Goal: Task Accomplishment & Management: Manage account settings

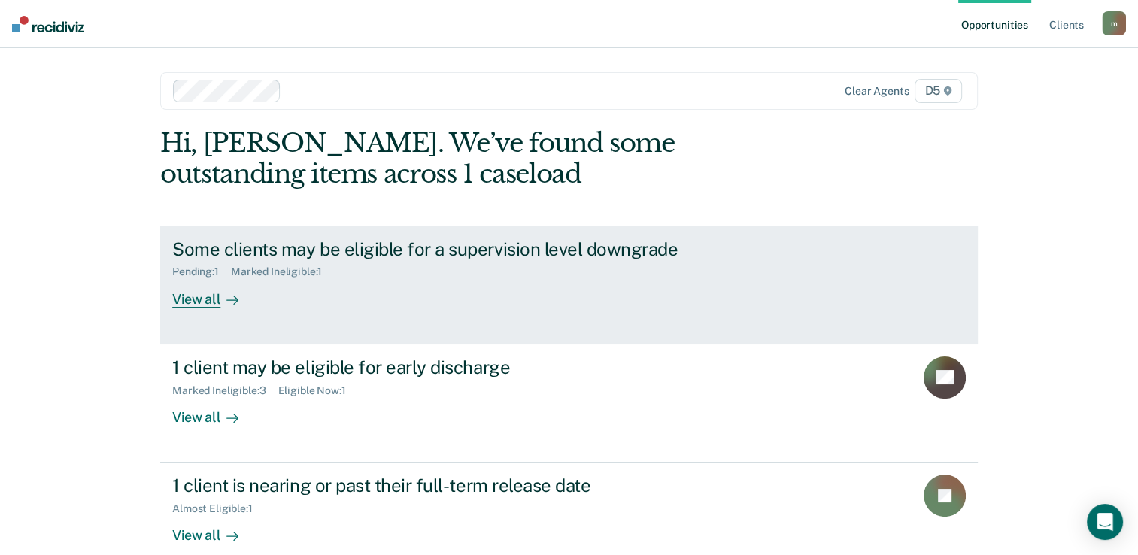
click at [198, 298] on div "View all" at bounding box center [214, 292] width 84 height 29
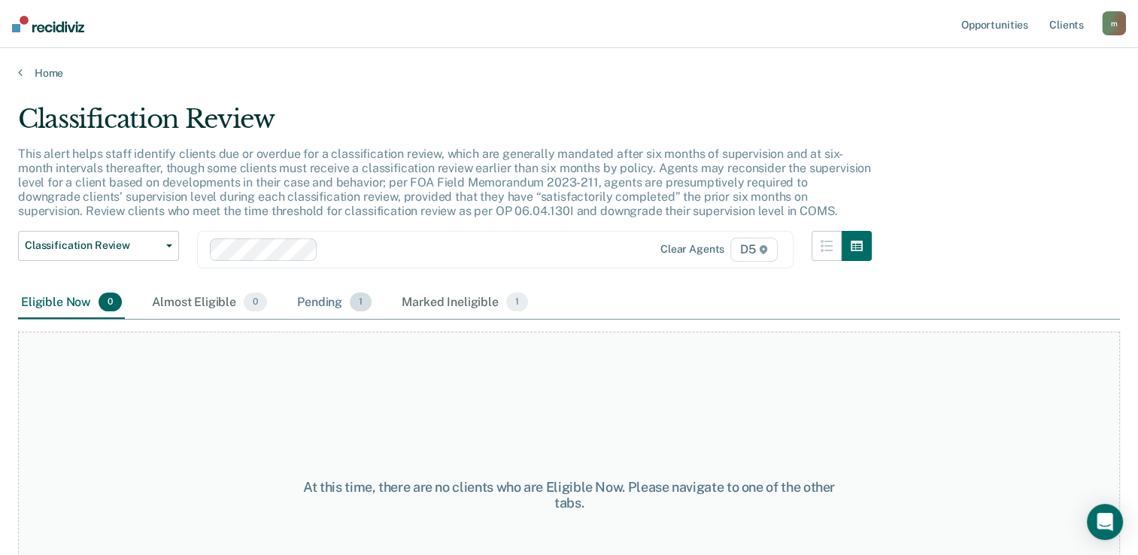
click at [309, 302] on div "Pending 1" at bounding box center [334, 303] width 80 height 33
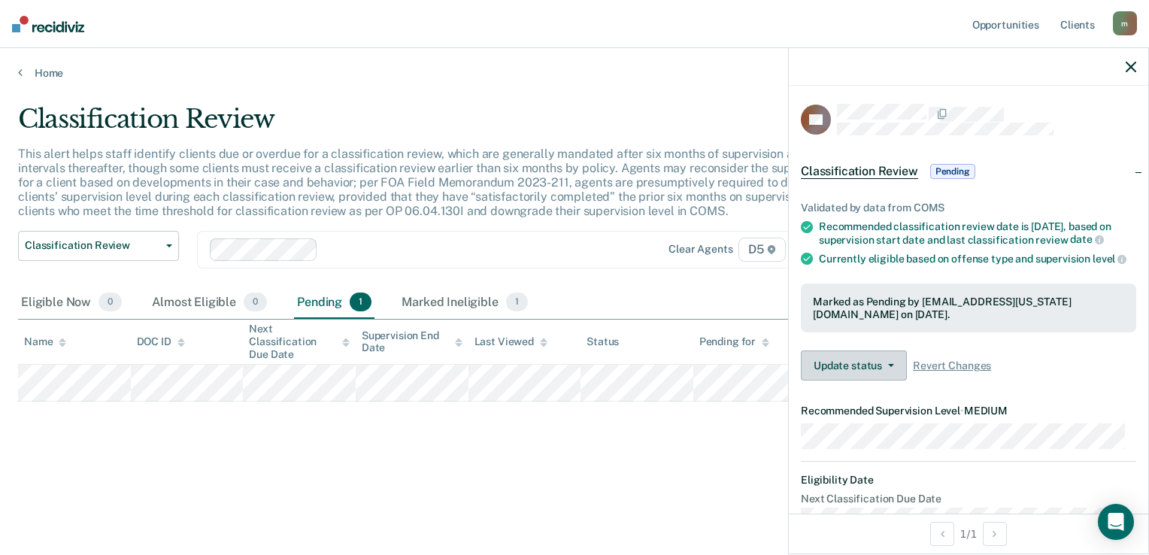
click at [891, 379] on button "Update status" at bounding box center [854, 366] width 106 height 30
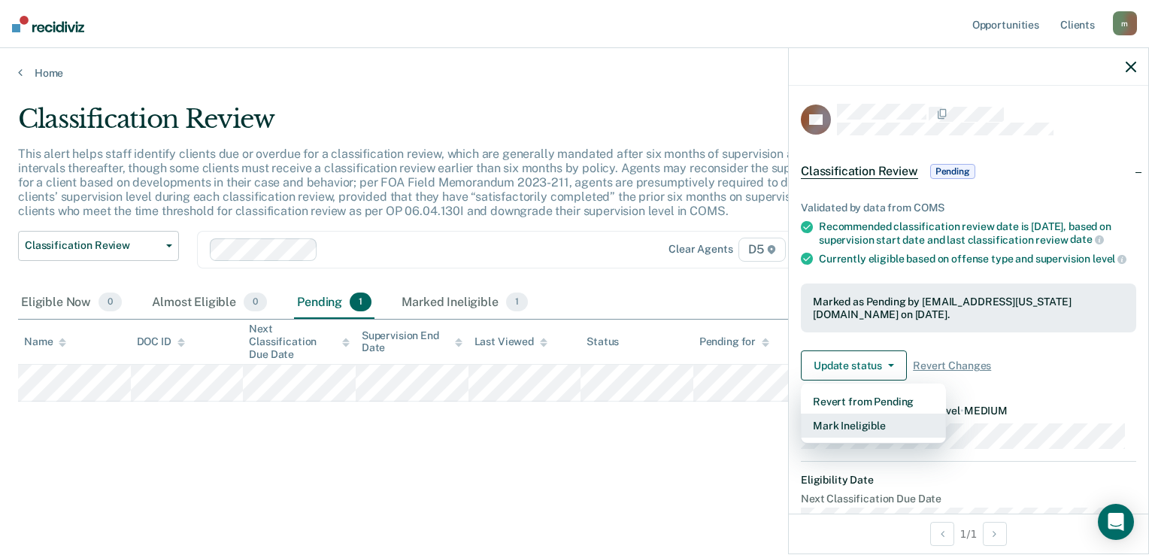
click at [885, 438] on button "Mark Ineligible" at bounding box center [873, 426] width 145 height 24
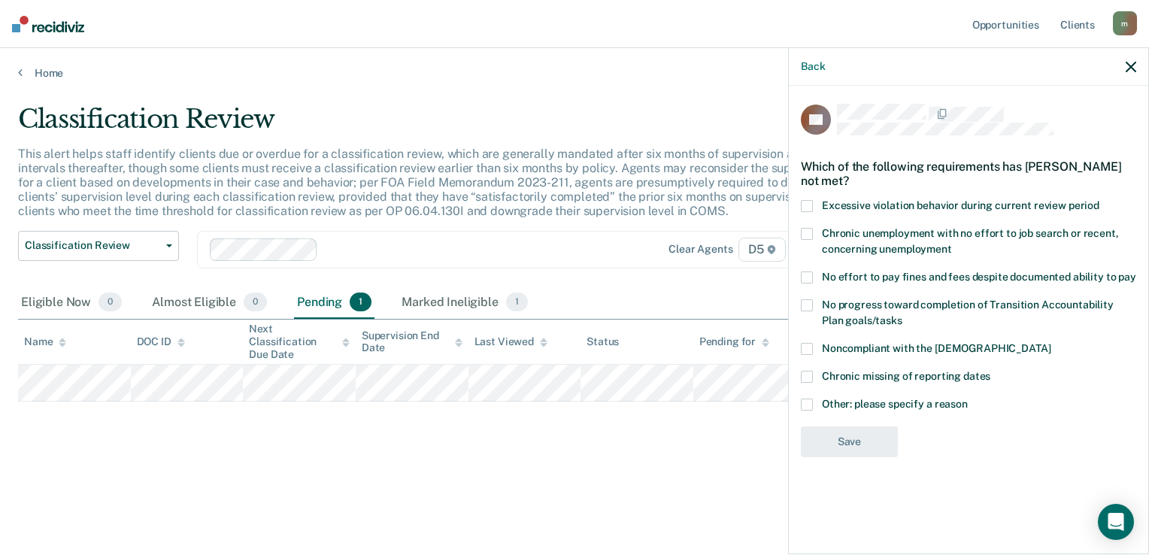
click at [803, 408] on span at bounding box center [807, 405] width 12 height 12
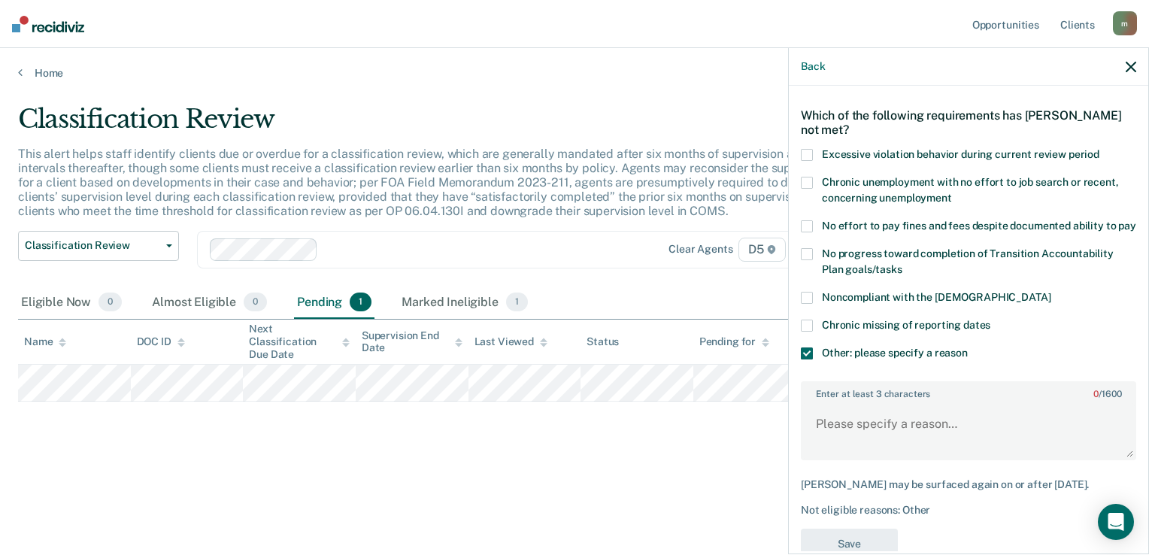
scroll to position [111, 0]
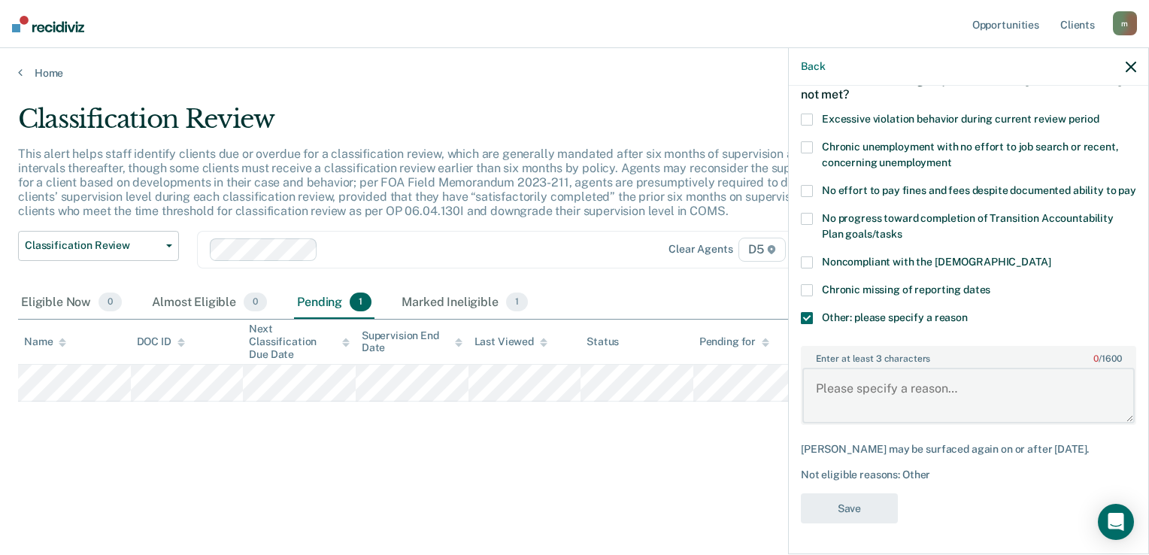
click at [841, 396] on textarea "Enter at least 3 characters 0 / 1600" at bounding box center [969, 396] width 332 height 56
type textarea "P. has 2 more months left at max. level."
click at [846, 512] on button "Save" at bounding box center [849, 508] width 97 height 31
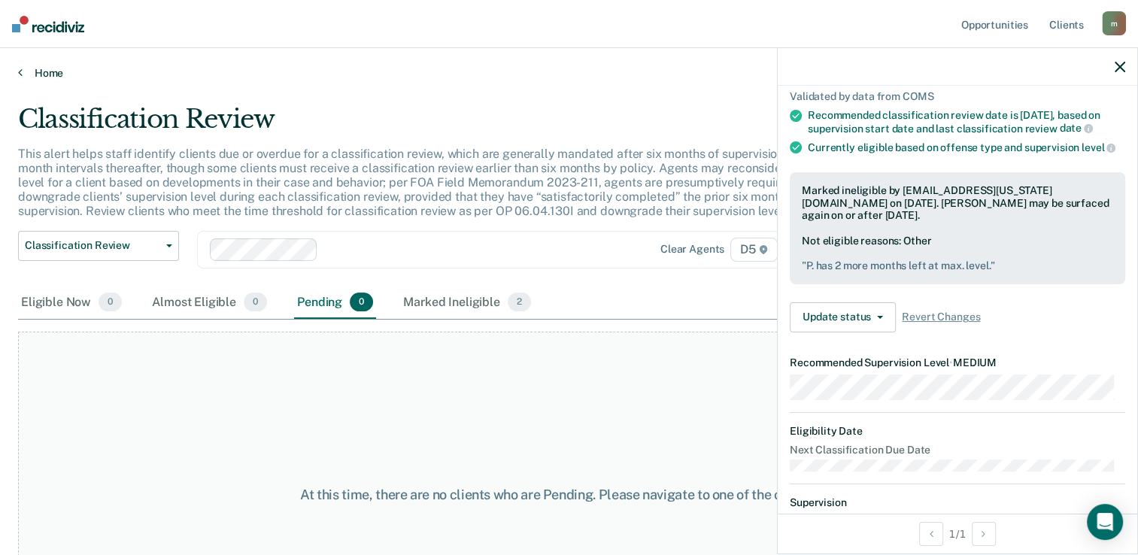
click at [30, 75] on link "Home" at bounding box center [569, 73] width 1102 height 14
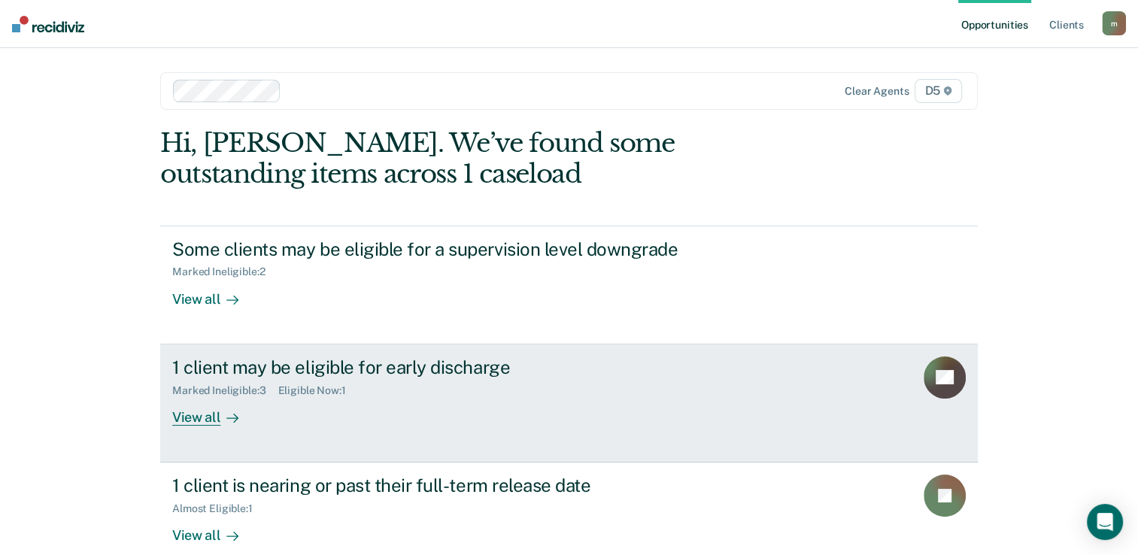
click at [197, 414] on div "View all" at bounding box center [214, 410] width 84 height 29
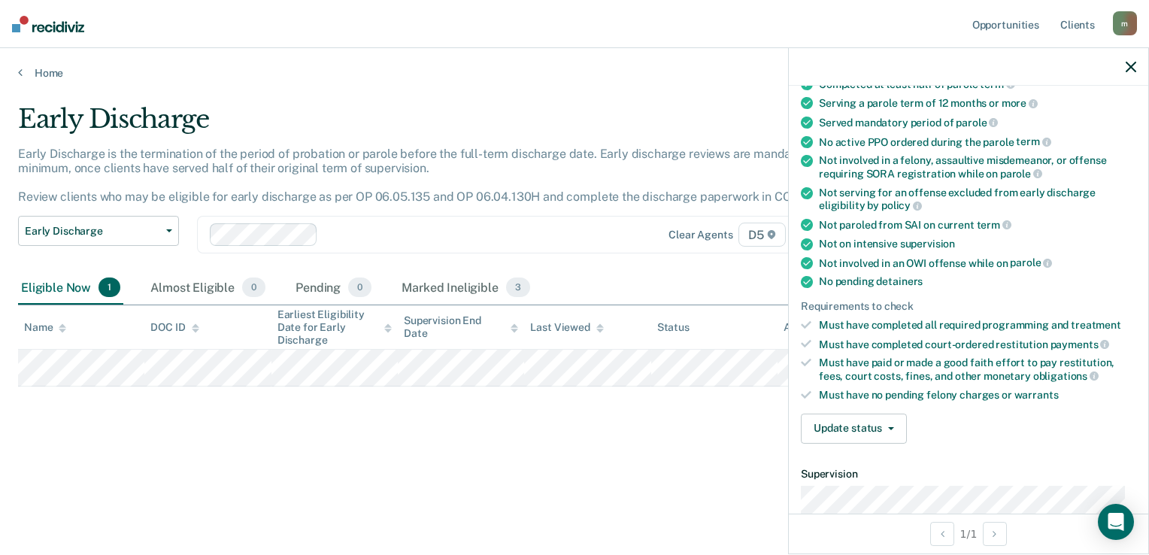
scroll to position [150, 0]
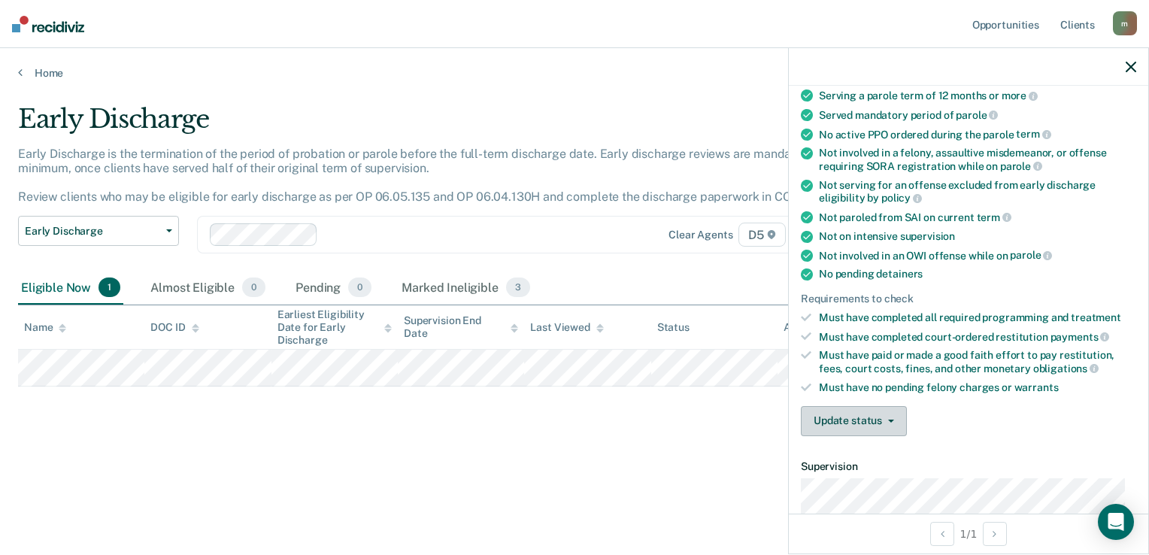
click at [884, 420] on button "Update status" at bounding box center [854, 421] width 106 height 30
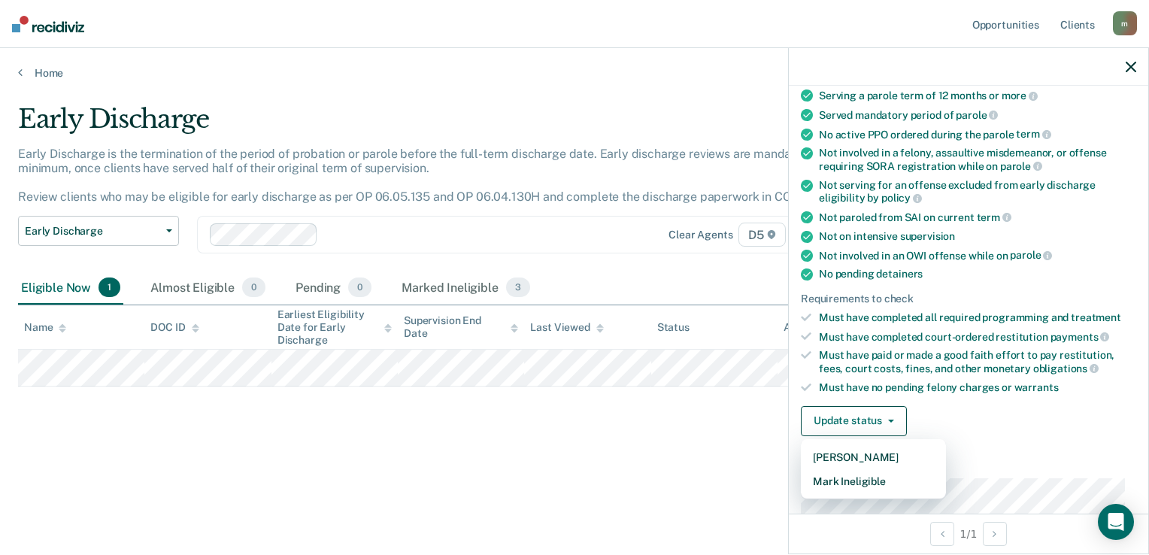
click at [984, 414] on div "Update status [PERSON_NAME] Mark Ineligible" at bounding box center [969, 421] width 336 height 30
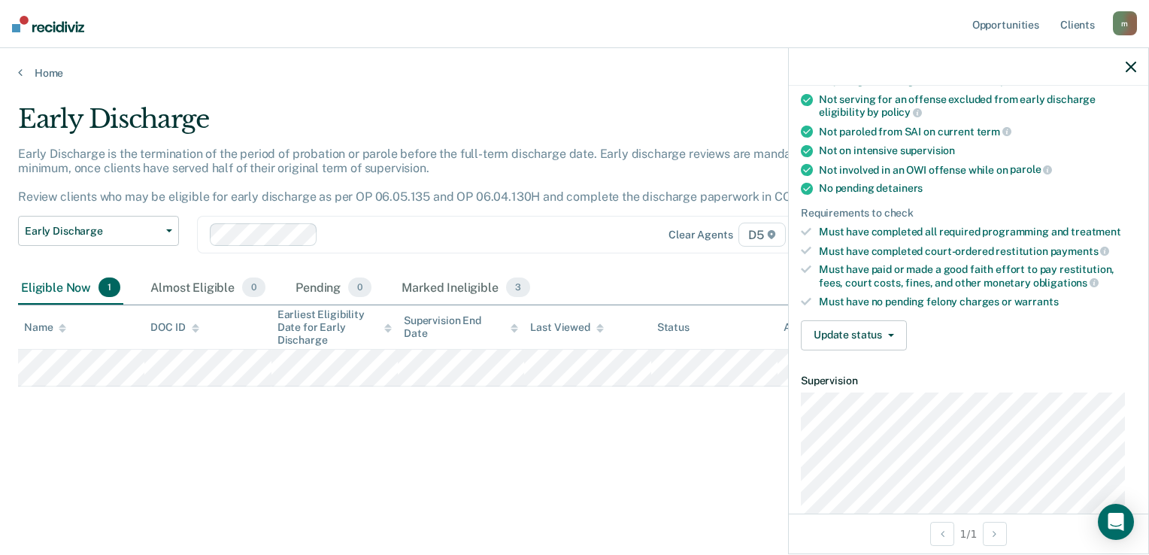
scroll to position [36, 0]
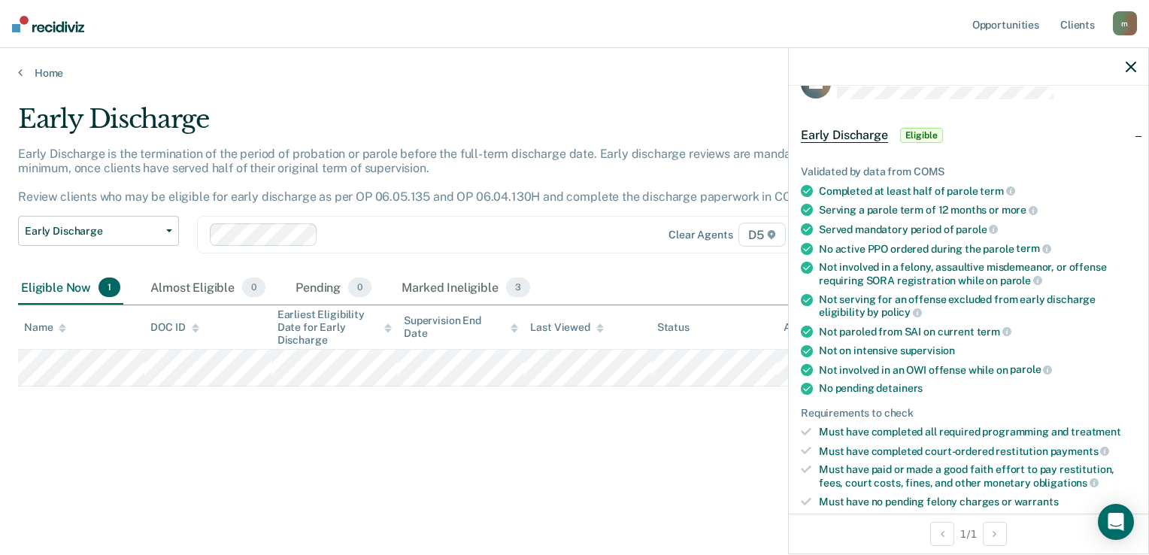
click at [924, 135] on span "Eligible" at bounding box center [921, 135] width 43 height 15
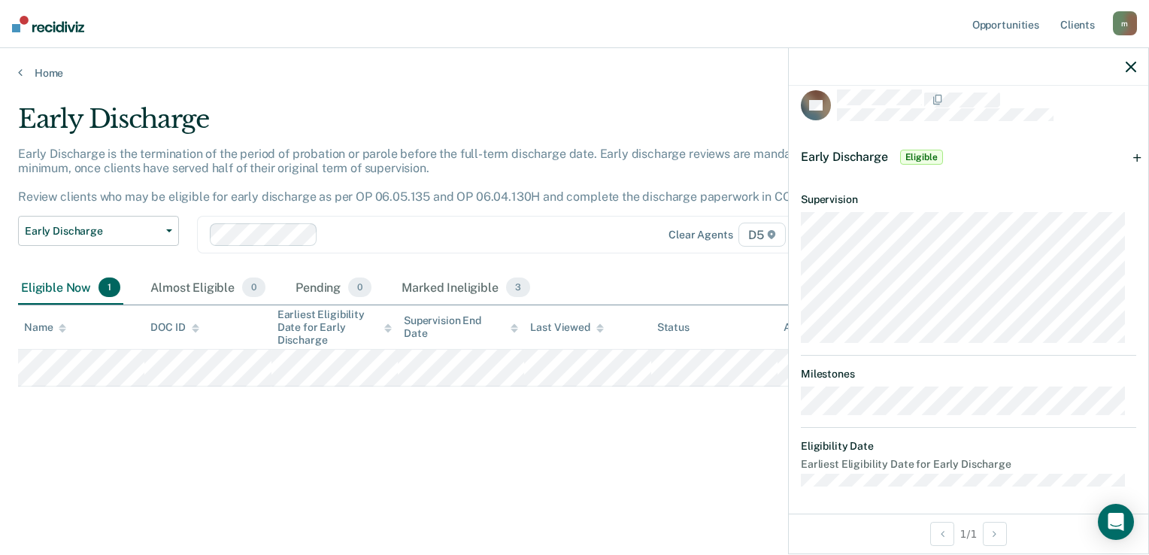
scroll to position [0, 0]
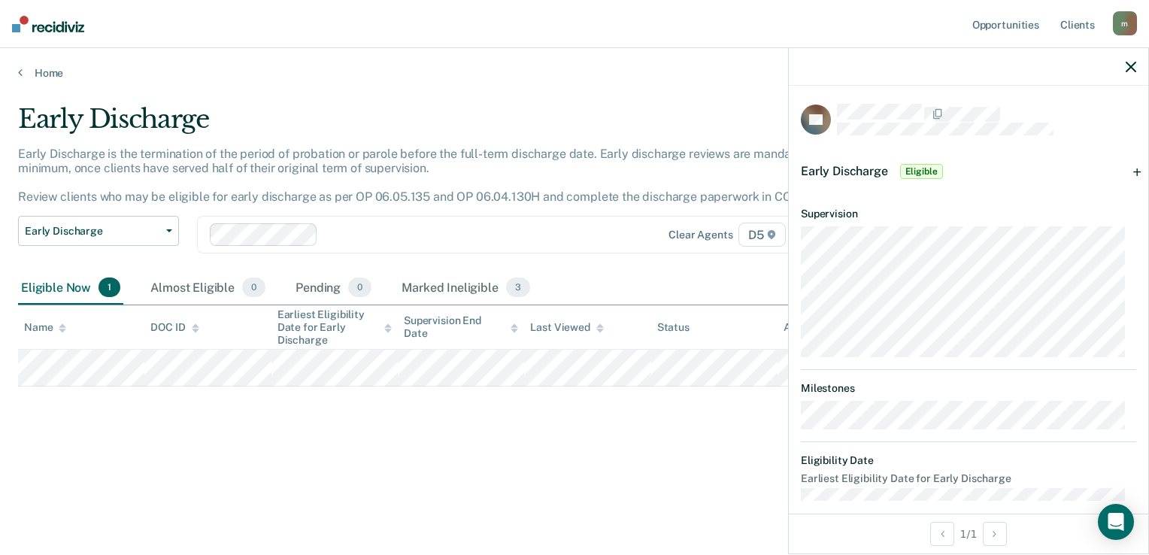
click at [1134, 68] on icon "button" at bounding box center [1131, 67] width 11 height 11
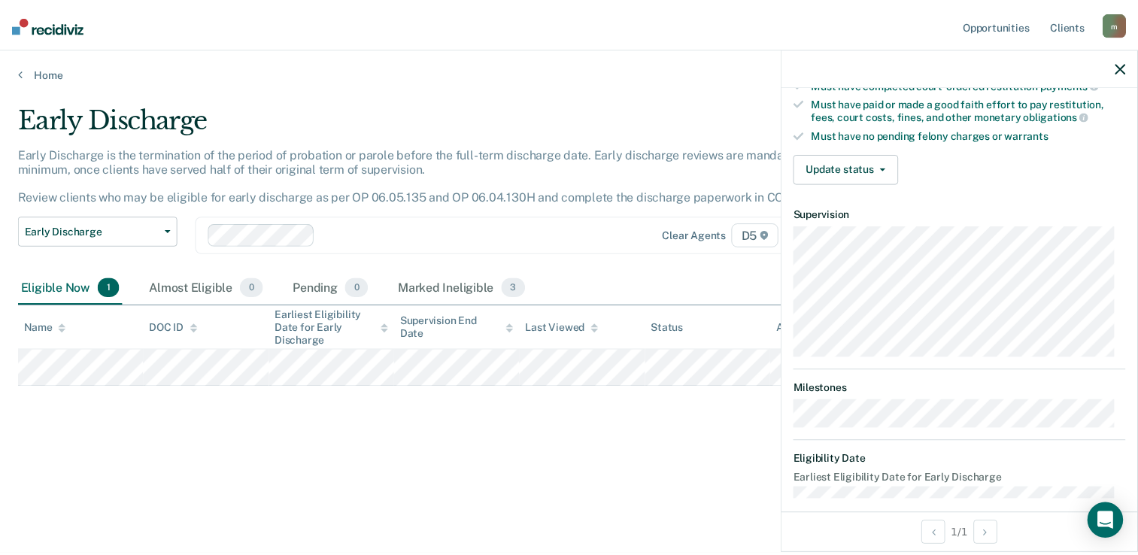
scroll to position [412, 0]
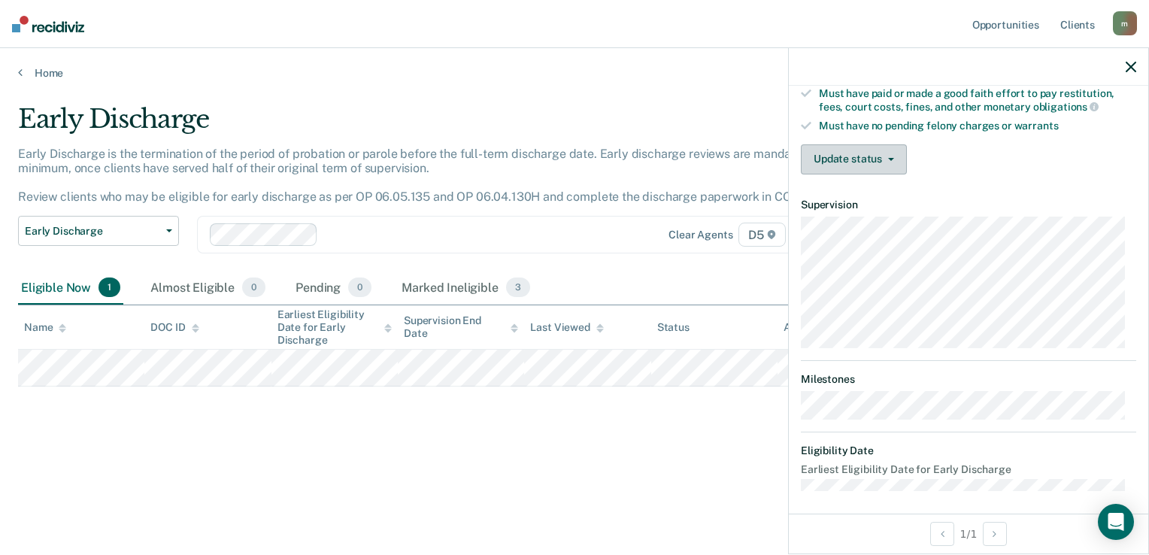
click at [882, 162] on button "Update status" at bounding box center [854, 159] width 106 height 30
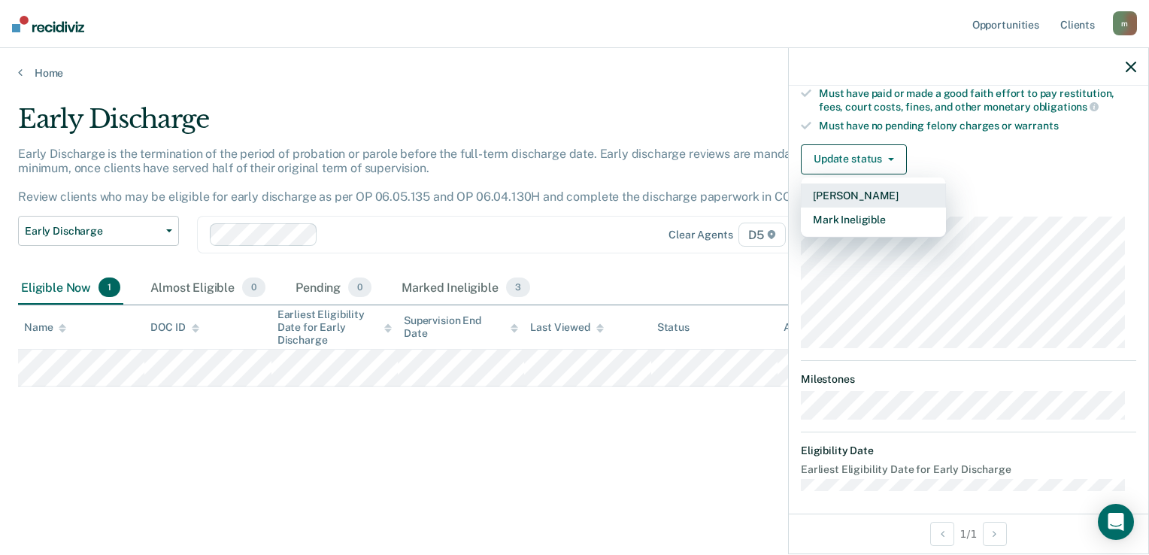
click at [893, 185] on button "[PERSON_NAME]" at bounding box center [873, 196] width 145 height 24
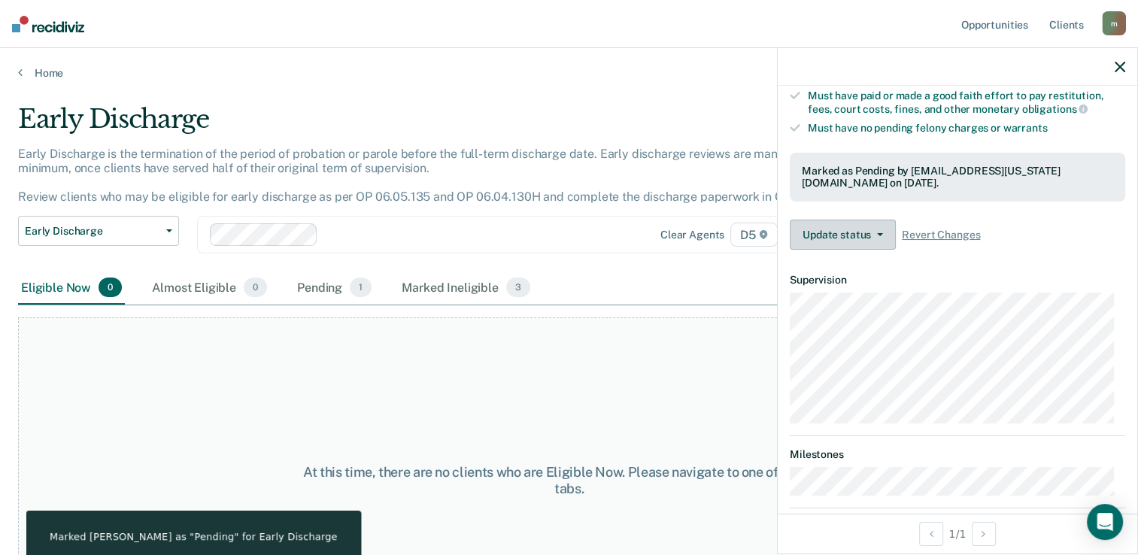
scroll to position [485, 0]
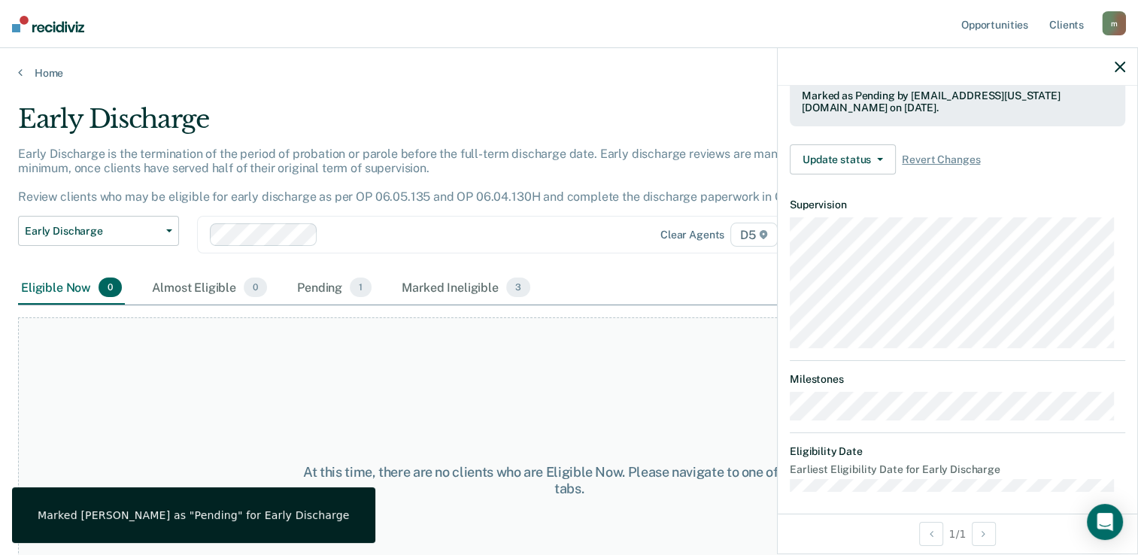
click at [1122, 69] on icon "button" at bounding box center [1120, 67] width 11 height 11
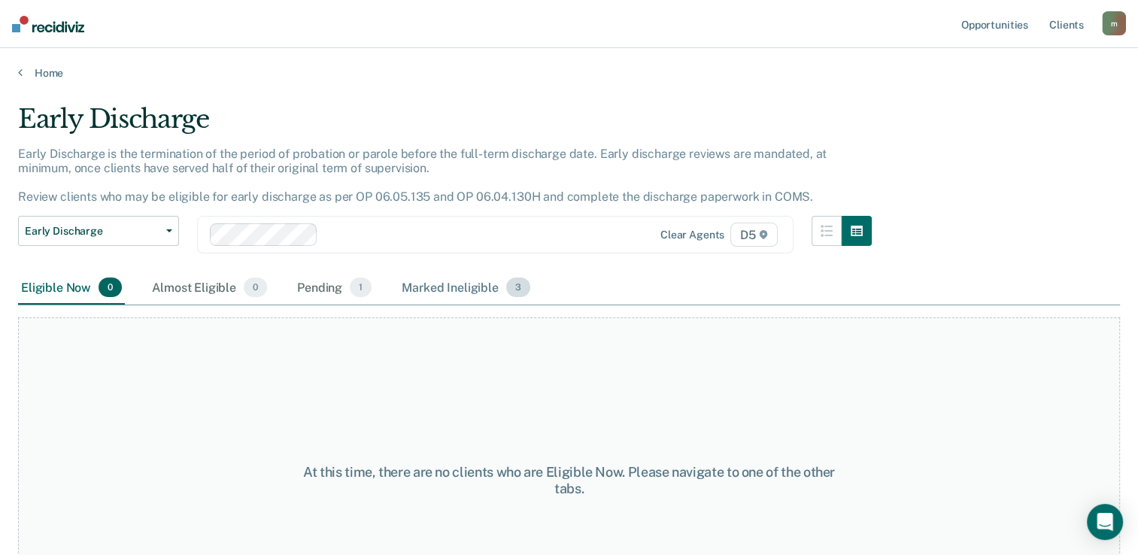
click at [430, 285] on div "Marked Ineligible 3" at bounding box center [466, 288] width 135 height 33
